Goal: Subscribe to service/newsletter

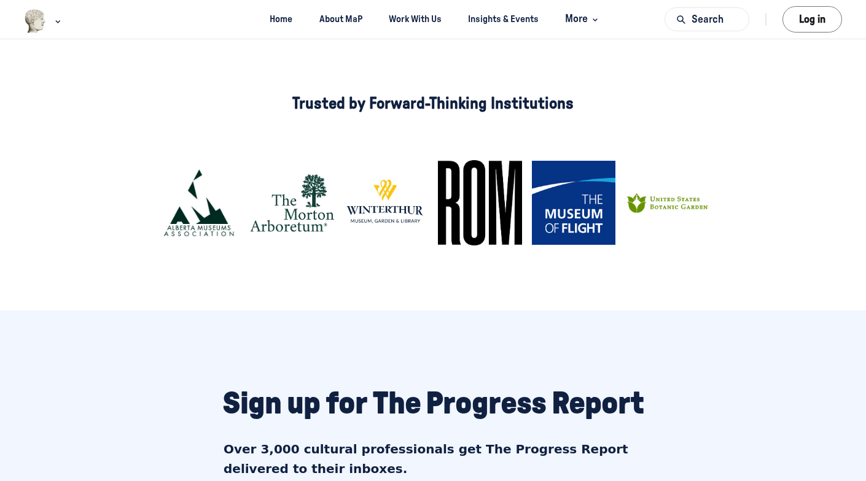
scroll to position [1015, 0]
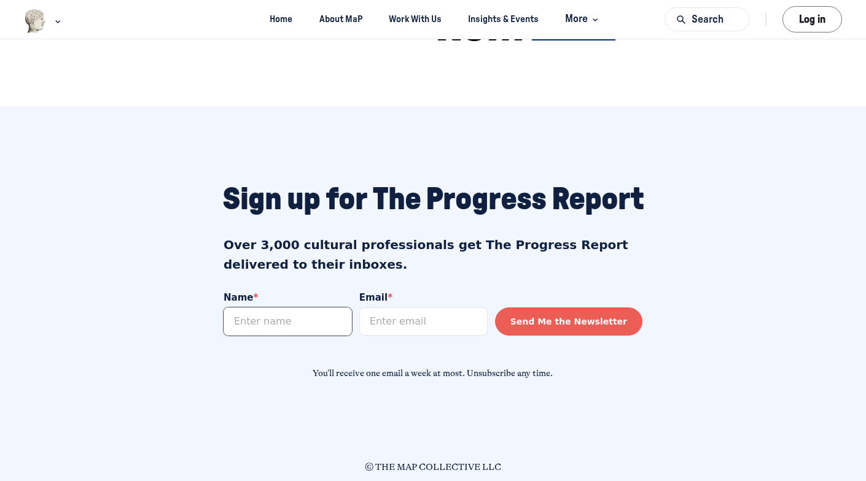
click at [280, 321] on input "Name *" at bounding box center [288, 321] width 128 height 28
type input "m"
type input "[PERSON_NAME]"
type input "[EMAIL_ADDRESS][DOMAIN_NAME]"
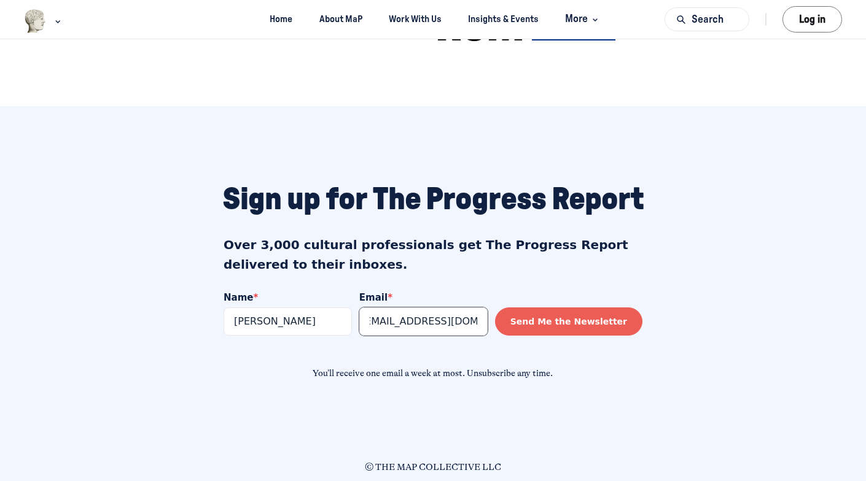
click at [495, 307] on button "Send Me the Newsletter" at bounding box center [568, 321] width 147 height 28
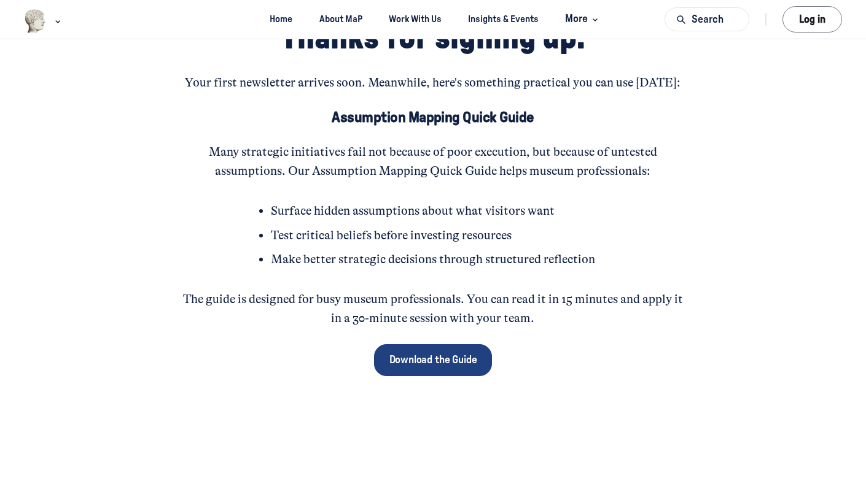
scroll to position [147, 0]
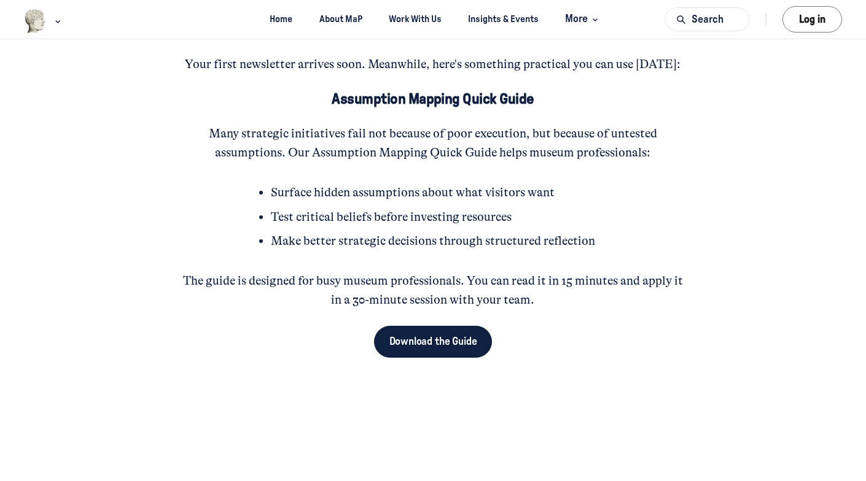
click at [455, 343] on span "Download the Guide" at bounding box center [433, 342] width 88 height 10
